Goal: Navigation & Orientation: Find specific page/section

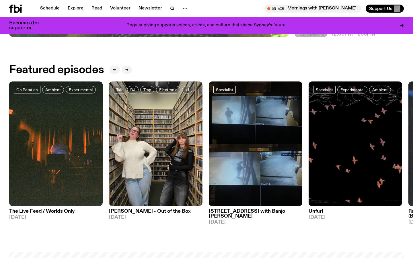
scroll to position [234, 0]
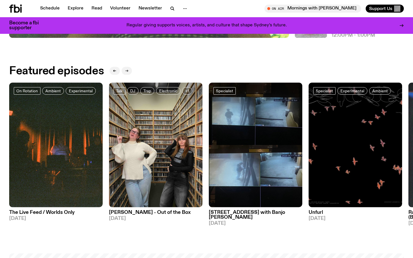
click at [126, 70] on icon "button" at bounding box center [126, 70] width 3 height 3
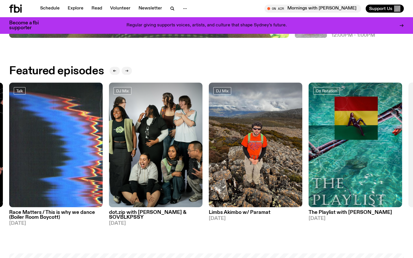
click at [126, 70] on icon "button" at bounding box center [126, 70] width 3 height 3
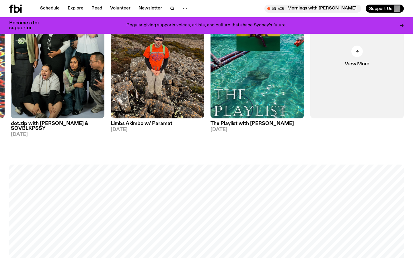
scroll to position [323, 0]
click at [355, 53] on div at bounding box center [357, 51] width 11 height 11
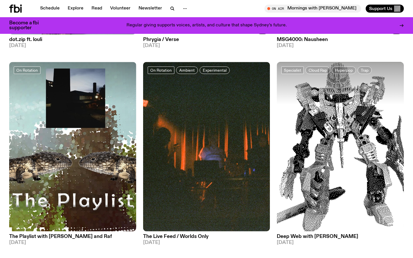
scroll to position [1465, 0]
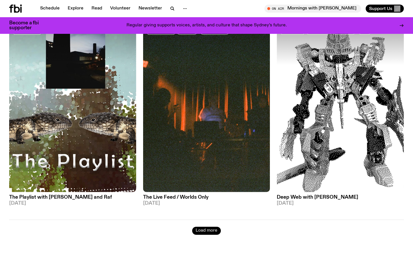
click at [200, 228] on button "Load more" at bounding box center [206, 231] width 29 height 8
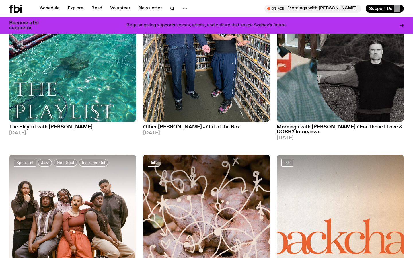
scroll to position [0, 0]
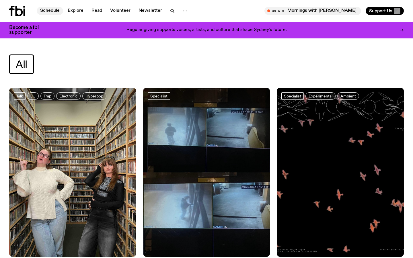
click at [50, 11] on link "Schedule" at bounding box center [50, 11] width 26 height 8
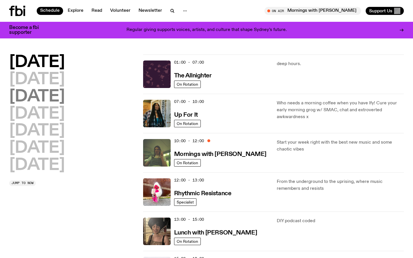
click at [61, 97] on h2 "[DATE]" at bounding box center [37, 97] width 56 height 16
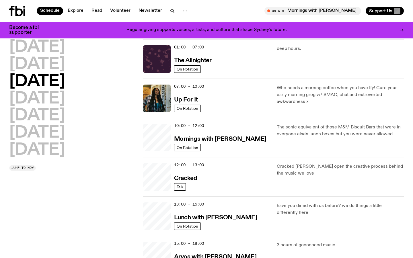
scroll to position [16, 0]
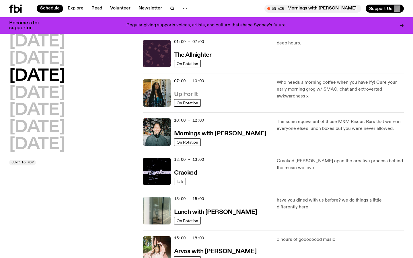
click at [188, 97] on h3 "Up For It" at bounding box center [186, 95] width 24 height 6
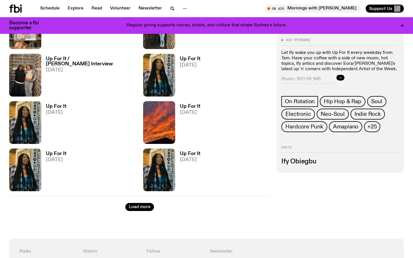
scroll to position [900, 0]
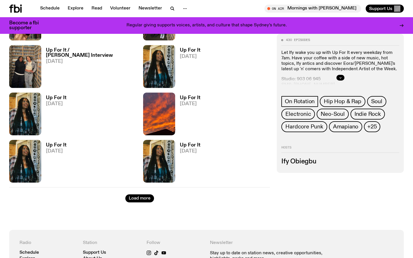
click at [341, 74] on div at bounding box center [341, 78] width 118 height 18
click at [338, 78] on button "button" at bounding box center [341, 78] width 8 height 6
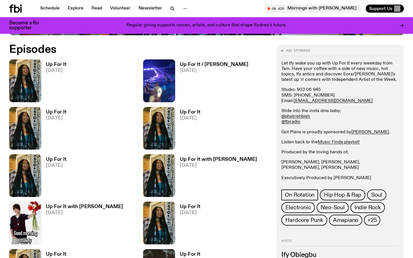
scroll to position [0, 0]
